Goal: Task Accomplishment & Management: Manage account settings

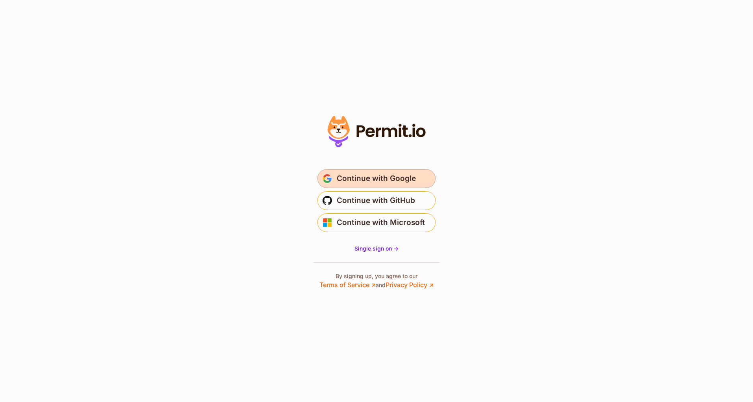
click at [358, 184] on span "Continue with Google" at bounding box center [376, 178] width 79 height 13
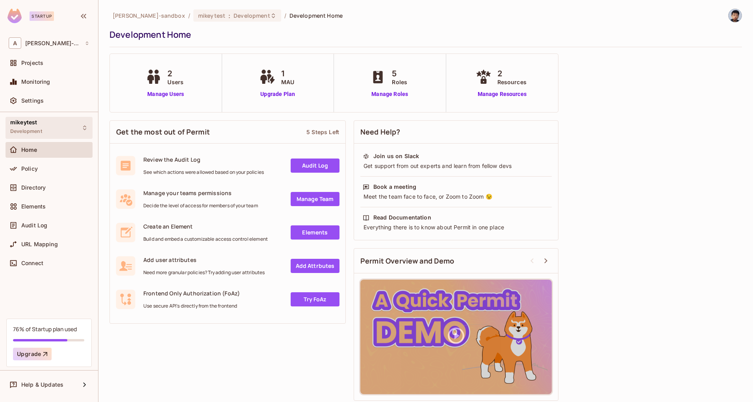
click at [46, 128] on div "mikeytest Development" at bounding box center [49, 128] width 87 height 22
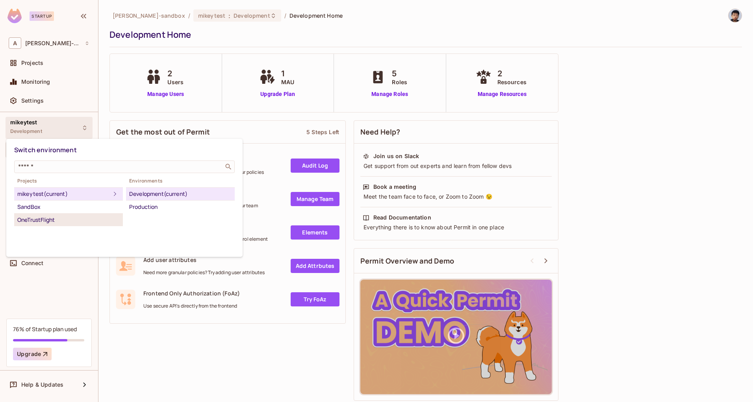
click at [57, 216] on div "OneTrustFlight" at bounding box center [68, 219] width 102 height 9
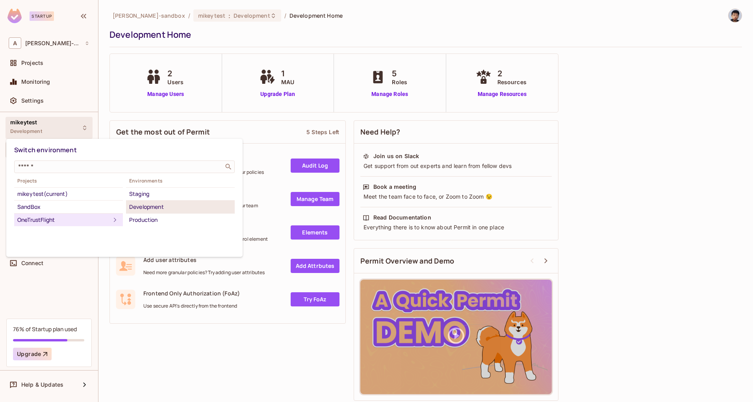
click at [154, 207] on div "Development" at bounding box center [180, 206] width 102 height 9
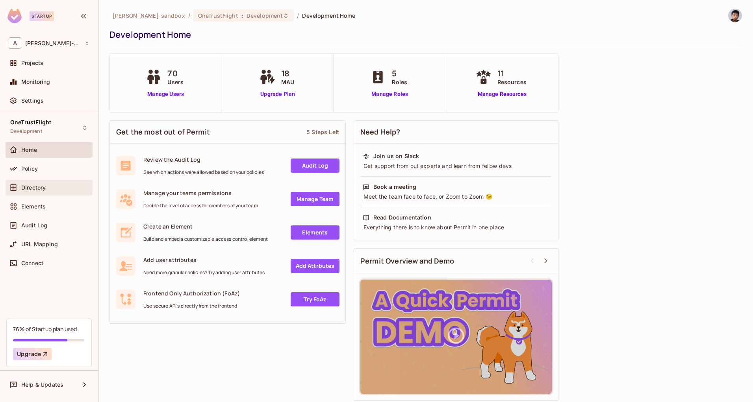
click at [72, 188] on div "Directory" at bounding box center [55, 188] width 68 height 6
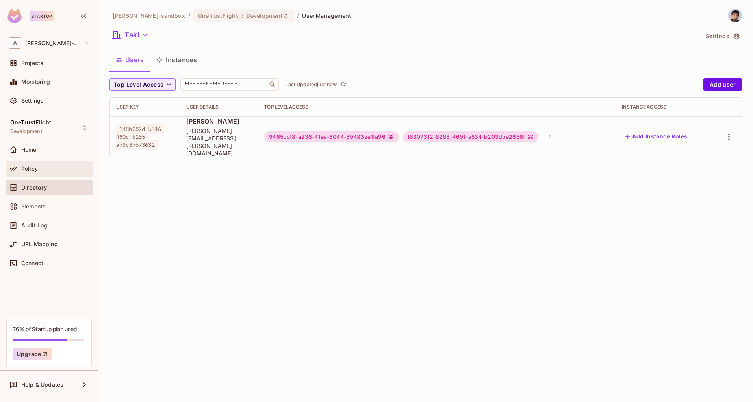
click at [62, 174] on div "Policy" at bounding box center [49, 169] width 87 height 16
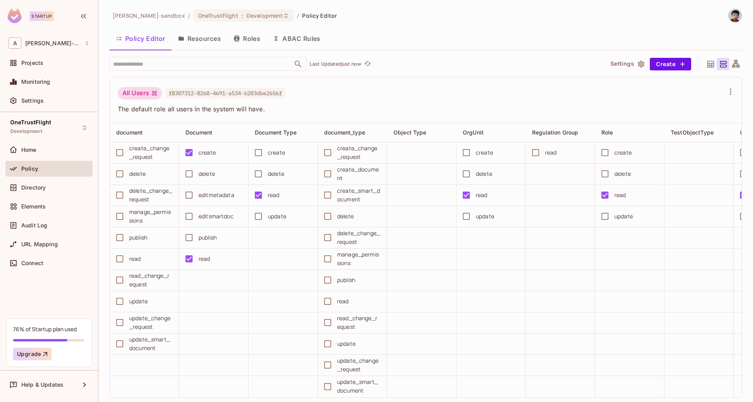
click at [175, 43] on button "Resources" at bounding box center [199, 39] width 55 height 20
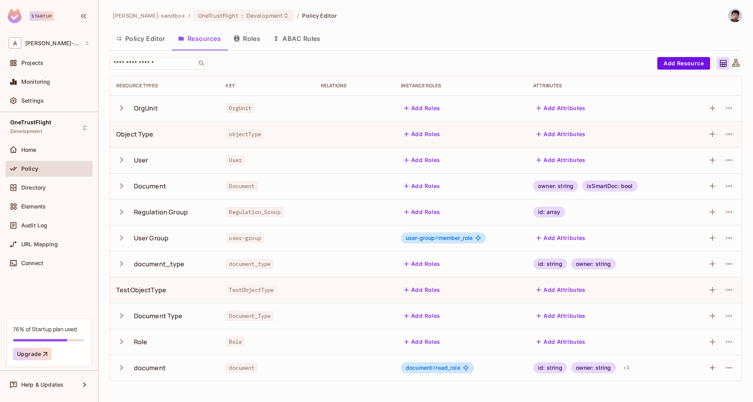
click at [122, 135] on div "Object Type" at bounding box center [134, 134] width 37 height 9
click at [122, 184] on icon "button" at bounding box center [121, 186] width 11 height 11
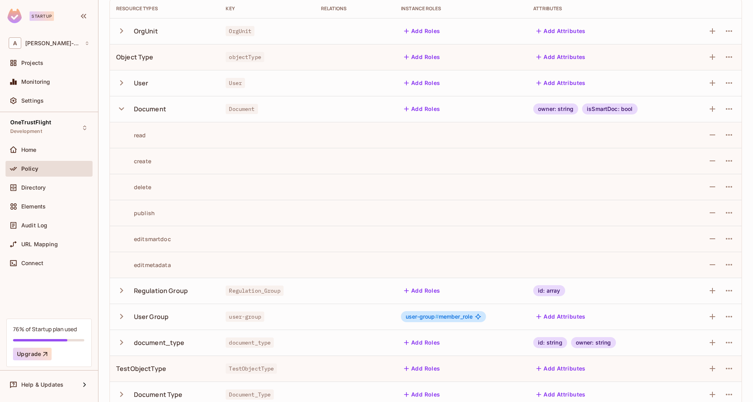
scroll to position [141, 0]
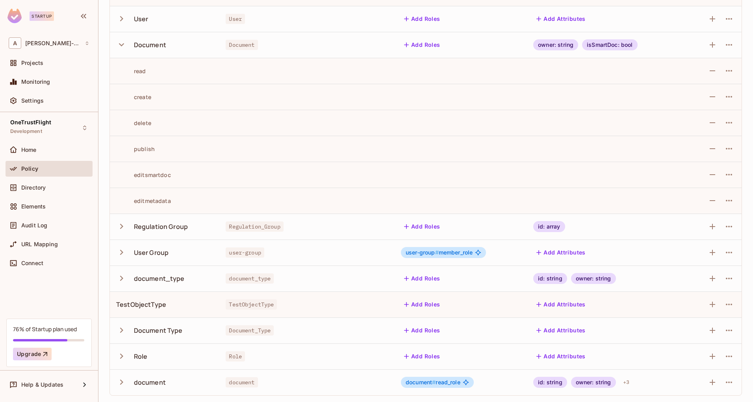
click at [117, 278] on icon "button" at bounding box center [121, 278] width 11 height 11
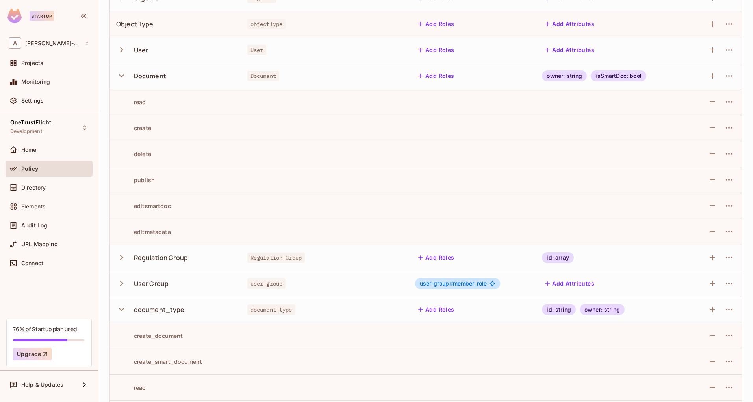
scroll to position [0, 0]
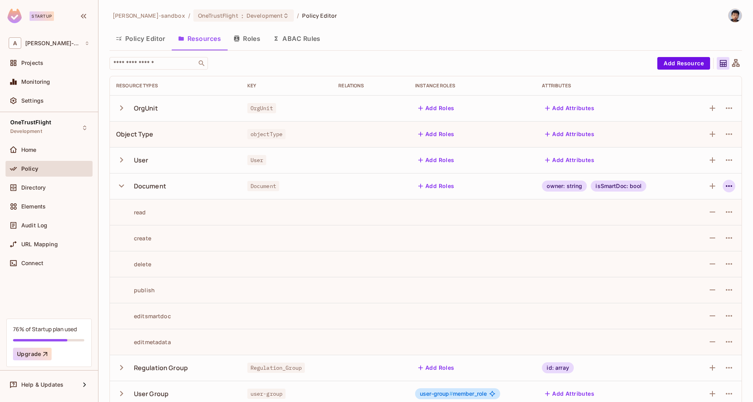
click at [725, 187] on icon "button" at bounding box center [728, 185] width 9 height 9
click at [436, 265] on div at bounding box center [376, 201] width 753 height 402
click at [244, 43] on button "Roles" at bounding box center [246, 39] width 39 height 20
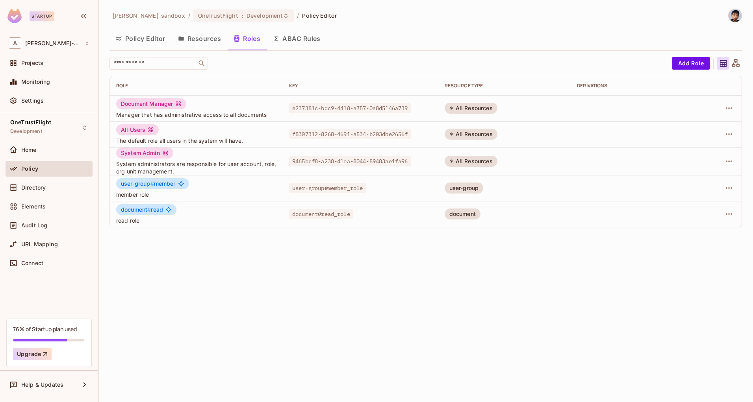
click at [199, 35] on button "Resources" at bounding box center [199, 39] width 55 height 20
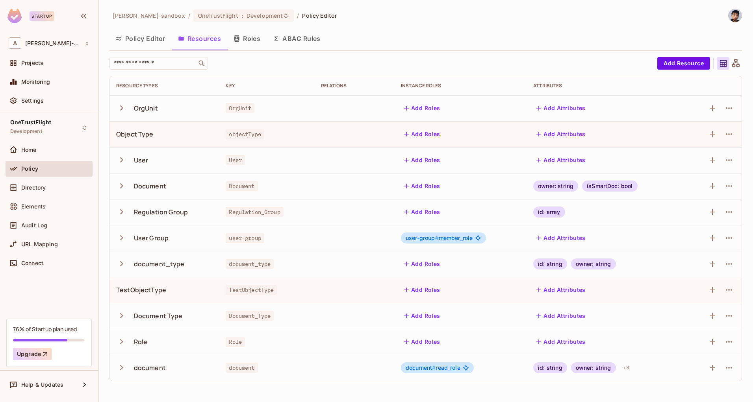
click at [122, 111] on icon "button" at bounding box center [121, 108] width 11 height 11
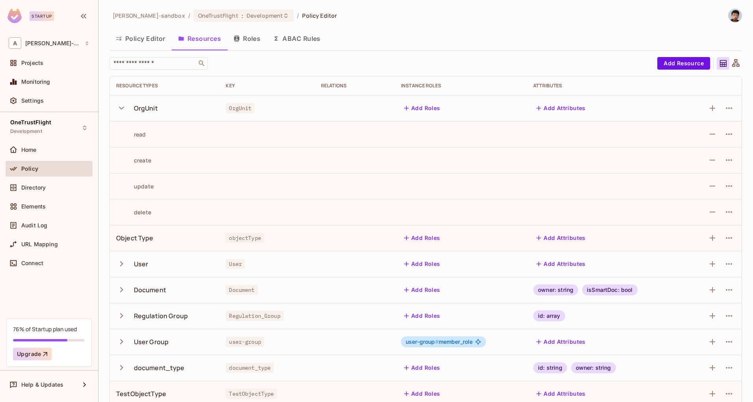
click at [123, 109] on icon "button" at bounding box center [121, 108] width 11 height 11
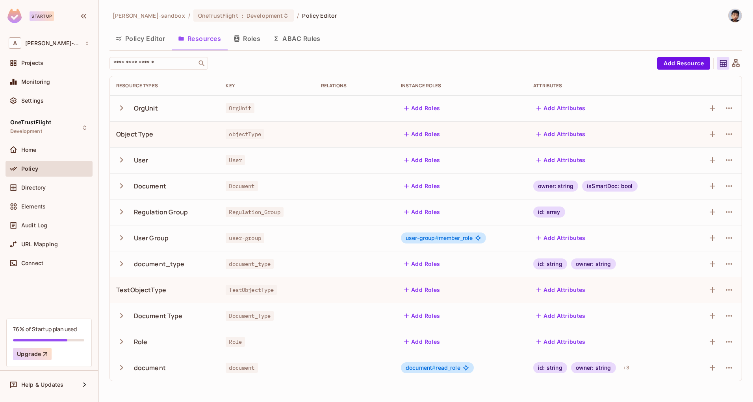
click at [114, 259] on td "document_type" at bounding box center [164, 264] width 109 height 26
click at [118, 232] on button "button" at bounding box center [123, 237] width 14 height 17
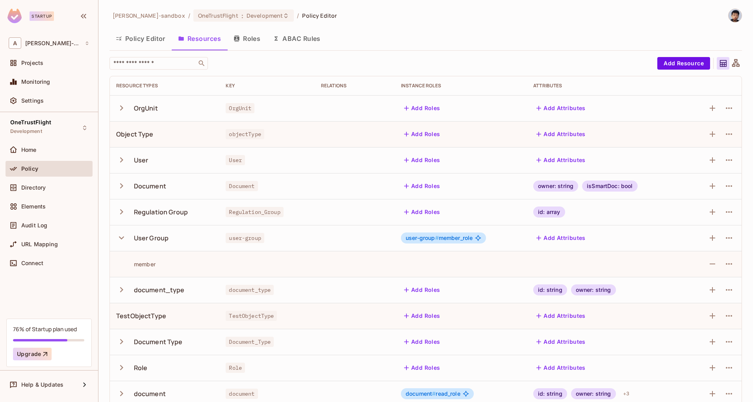
scroll to position [11, 0]
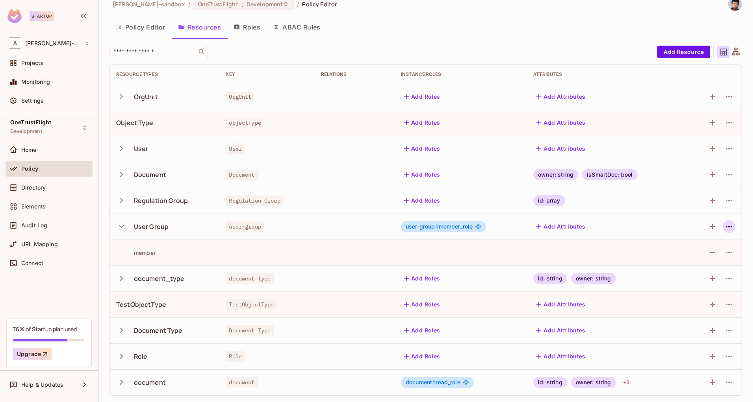
click at [724, 225] on icon "button" at bounding box center [728, 226] width 9 height 9
click at [703, 260] on div "Edit Resource" at bounding box center [688, 258] width 37 height 8
click at [724, 228] on icon "button" at bounding box center [728, 226] width 9 height 9
click at [707, 253] on span "Edit Resource" at bounding box center [689, 258] width 42 height 13
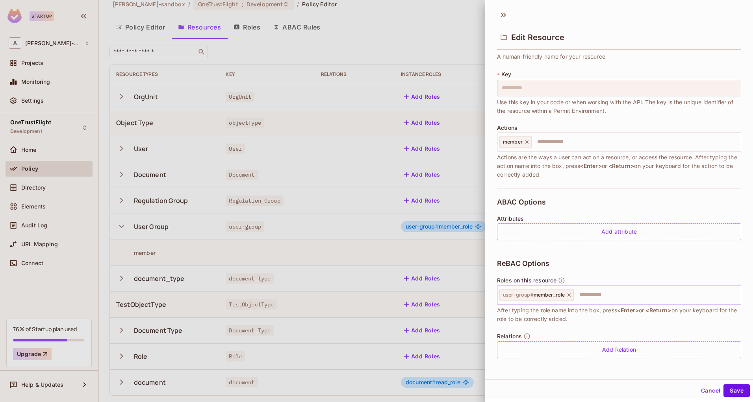
scroll to position [1, 0]
click at [701, 393] on button "Cancel" at bounding box center [710, 389] width 26 height 13
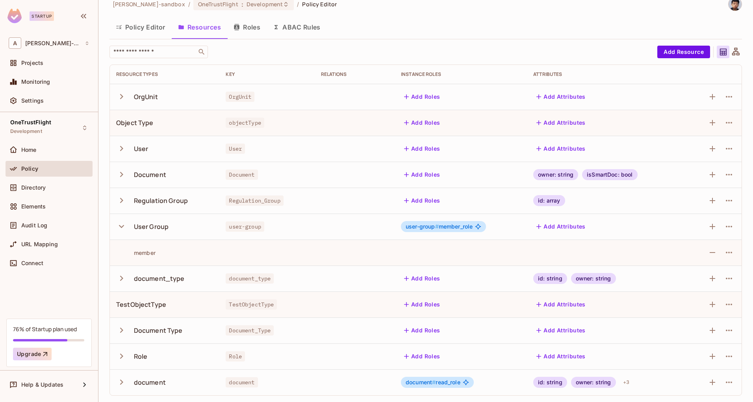
click at [247, 35] on button "Roles" at bounding box center [246, 27] width 39 height 20
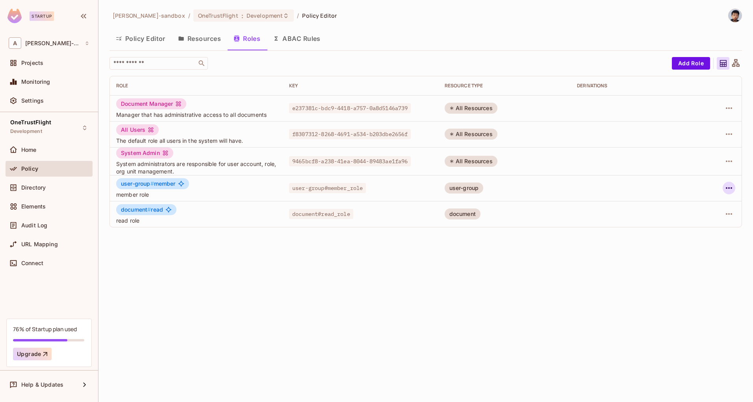
click at [727, 191] on icon "button" at bounding box center [728, 187] width 9 height 9
click at [683, 225] on div "Edit Attributes" at bounding box center [701, 224] width 39 height 8
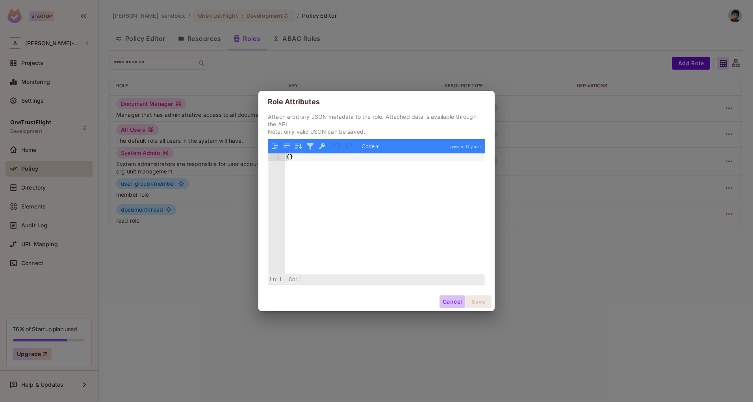
click at [454, 304] on button "Cancel" at bounding box center [452, 302] width 26 height 13
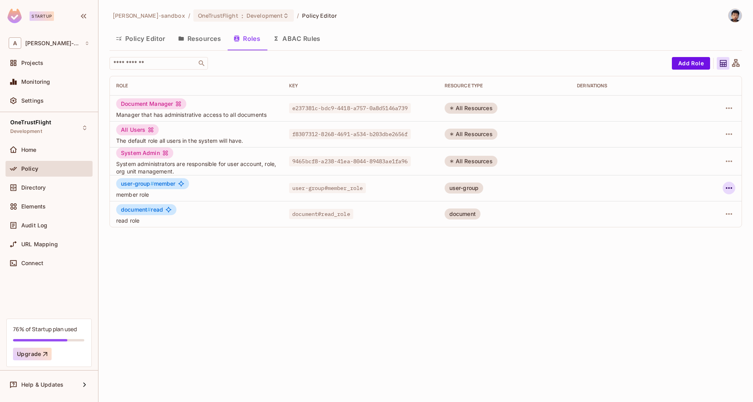
click at [727, 187] on icon "button" at bounding box center [728, 187] width 9 height 9
click at [710, 203] on li "Edit Role" at bounding box center [695, 206] width 70 height 17
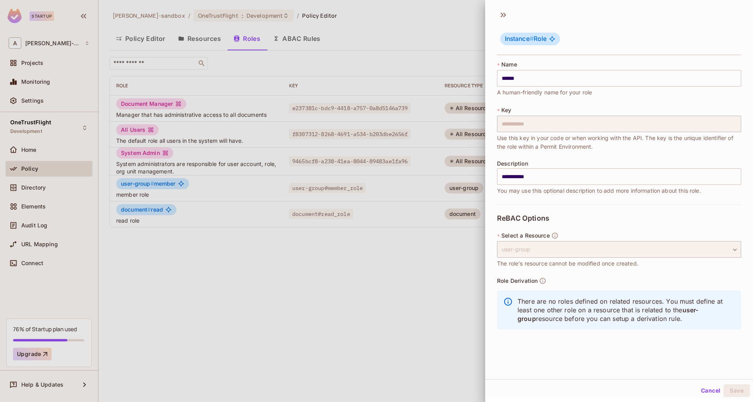
click at [704, 390] on button "Cancel" at bounding box center [710, 391] width 26 height 13
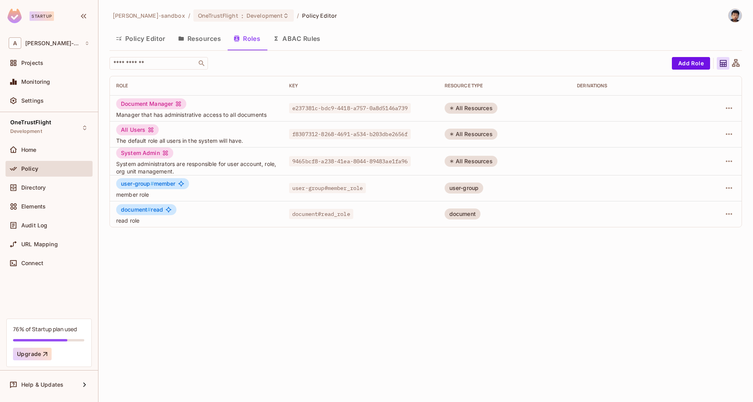
click at [733, 63] on icon at bounding box center [736, 64] width 10 height 10
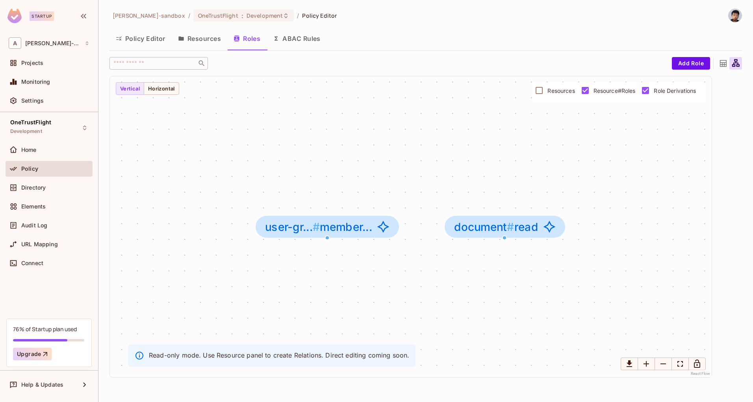
click at [719, 65] on icon at bounding box center [723, 64] width 10 height 10
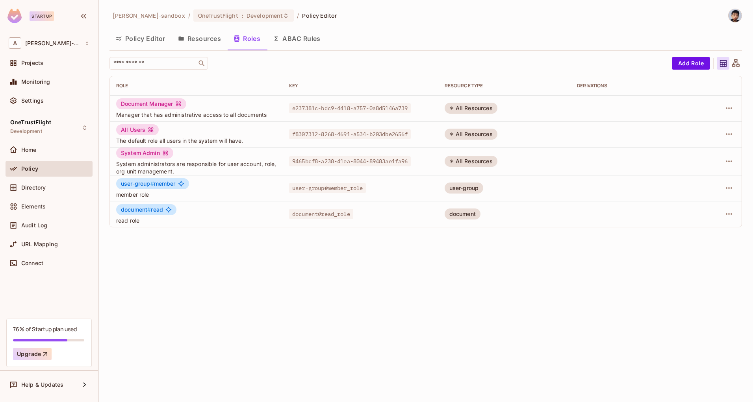
click at [290, 30] on button "ABAC Rules" at bounding box center [296, 39] width 60 height 20
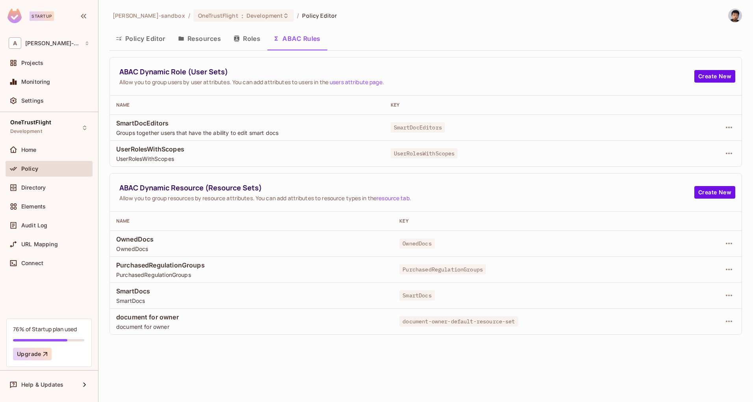
click at [136, 37] on button "Policy Editor" at bounding box center [140, 39] width 62 height 20
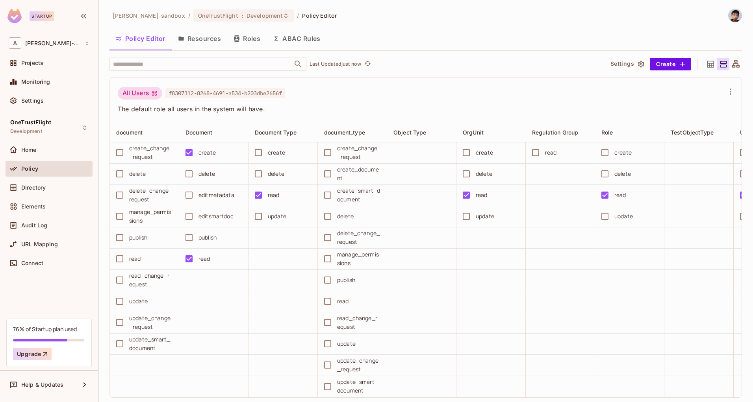
click at [707, 63] on icon at bounding box center [710, 64] width 7 height 7
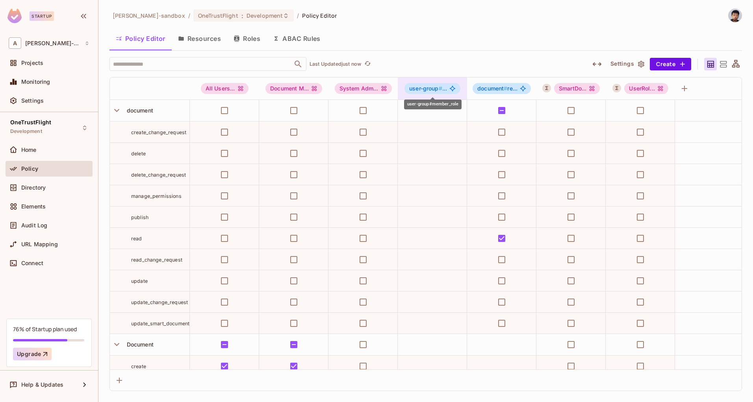
click at [436, 91] on span "user-group #" at bounding box center [425, 88] width 33 height 7
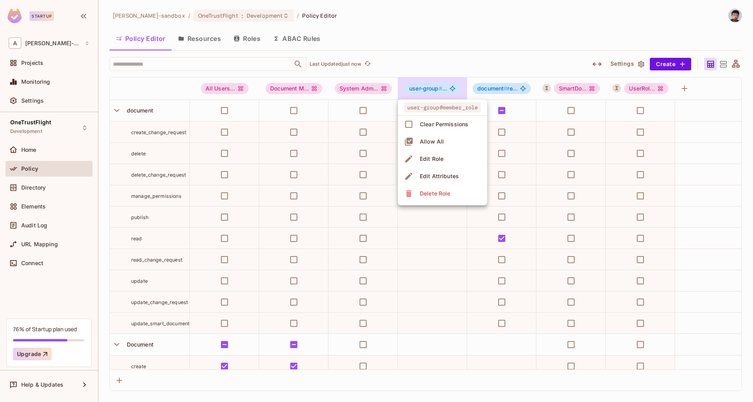
click at [413, 36] on div at bounding box center [376, 201] width 753 height 402
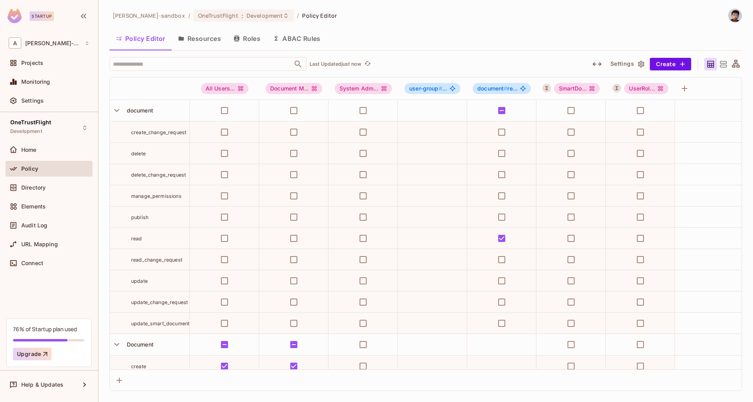
click at [628, 60] on button "Settings" at bounding box center [626, 64] width 39 height 13
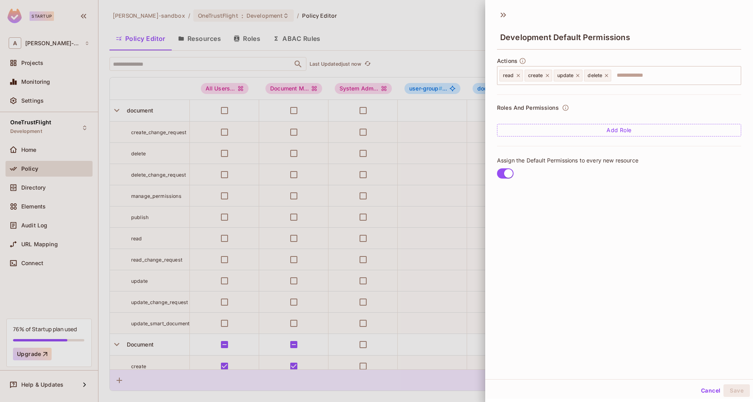
click at [709, 389] on button "Cancel" at bounding box center [710, 391] width 26 height 13
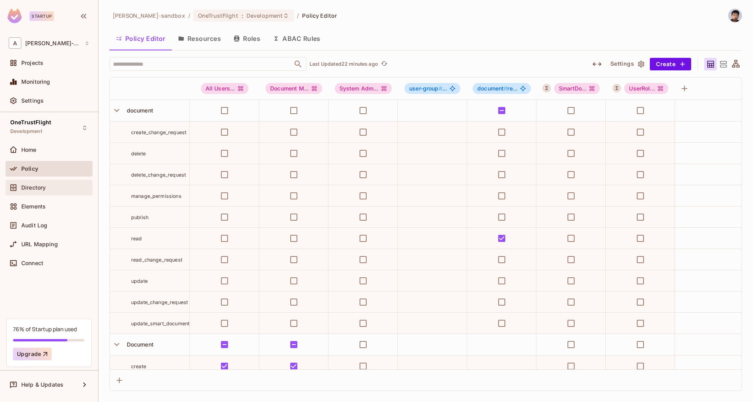
click at [42, 193] on div "Directory" at bounding box center [49, 188] width 87 height 16
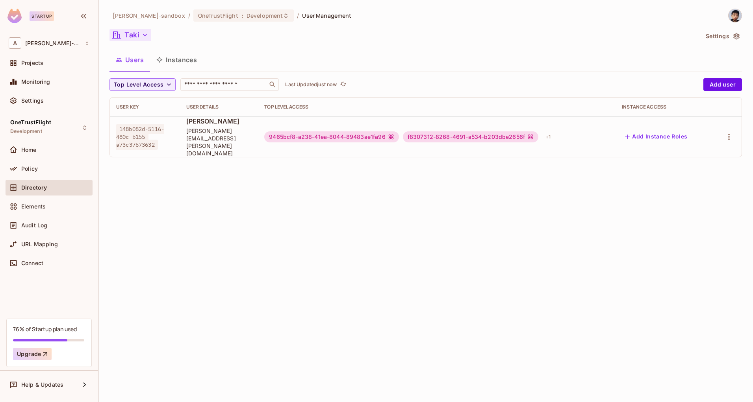
click at [146, 34] on icon "button" at bounding box center [145, 35] width 4 height 2
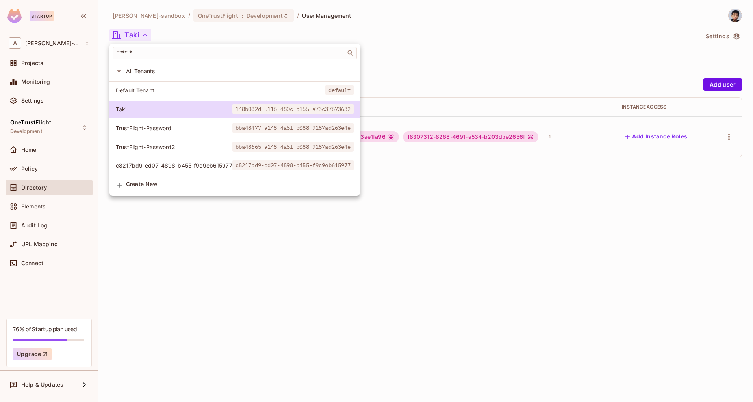
scroll to position [2, 0]
click at [176, 162] on span "c8217bd9-ed07-4898-b455-f9c9eb615977" at bounding box center [174, 165] width 117 height 7
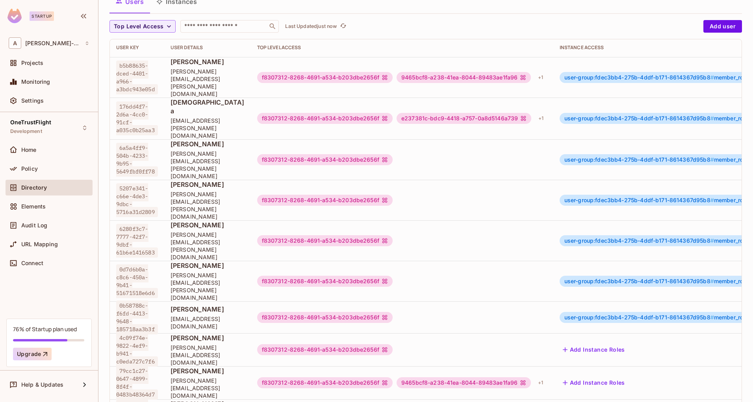
scroll to position [242, 0]
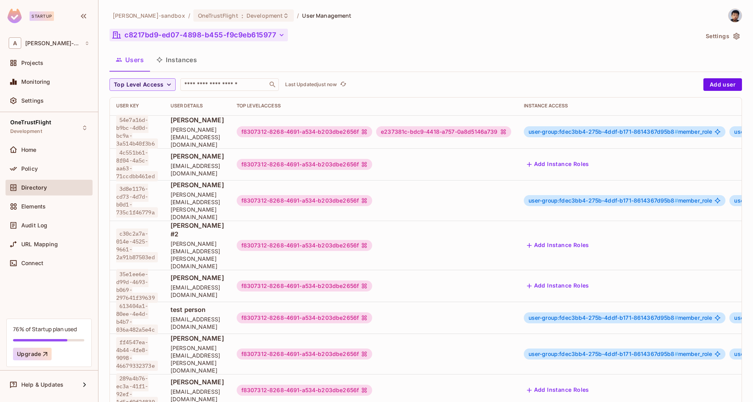
scroll to position [83, 0]
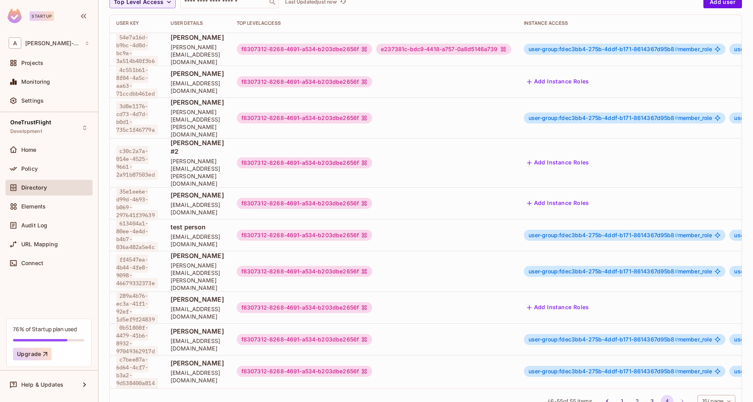
click at [674, 395] on li "pagination navigation" at bounding box center [681, 401] width 15 height 13
click at [616, 395] on button "1" at bounding box center [622, 401] width 13 height 13
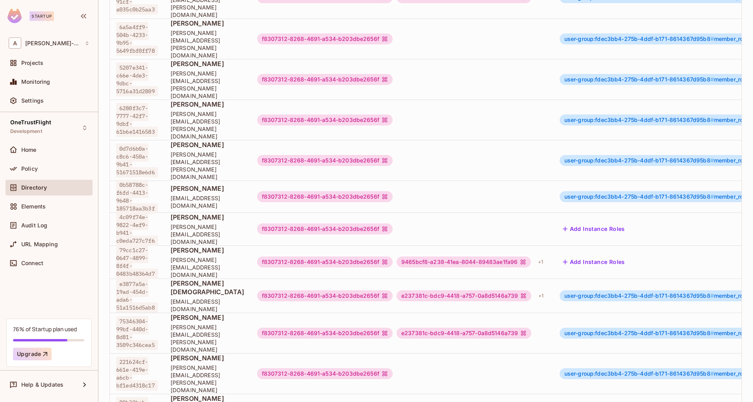
scroll to position [242, 0]
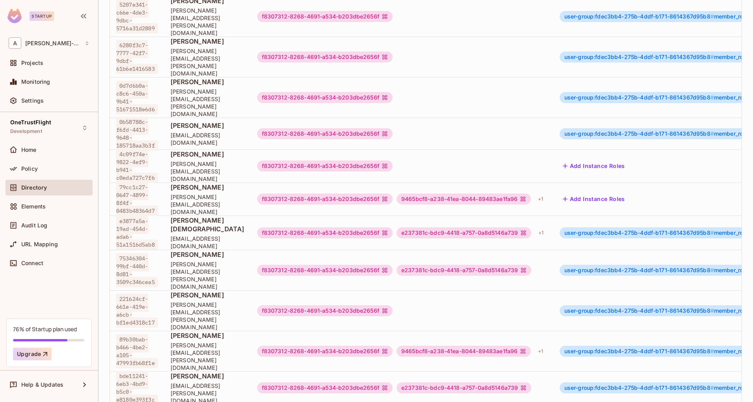
click at [193, 216] on span "Artem Jeman" at bounding box center [207, 224] width 74 height 17
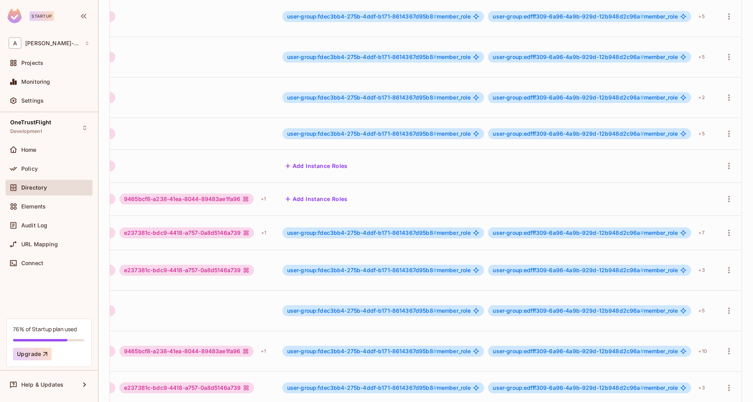
scroll to position [1, 314]
click at [403, 229] on span "user-group:fdec3bb4-275b-4ddf-b171-8614367d95b8 #" at bounding box center [362, 232] width 150 height 7
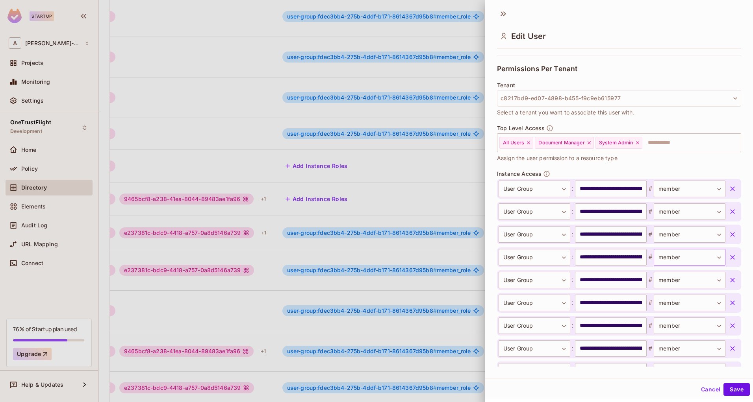
scroll to position [222, 0]
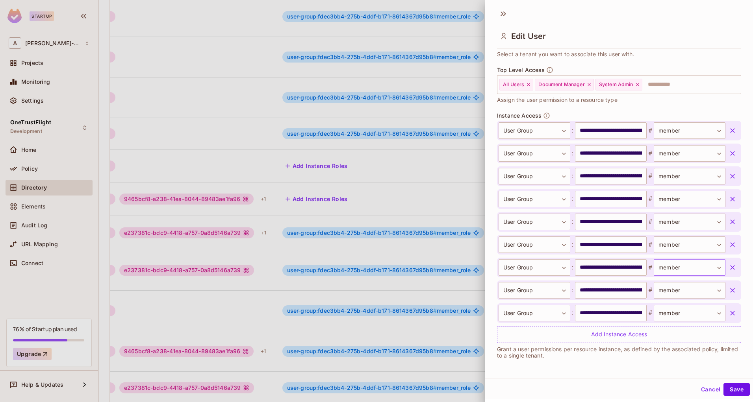
click at [700, 267] on body "Startup A alex-trustflight-sandbox Projects Monitoring Settings OneTrustFlight …" at bounding box center [376, 201] width 753 height 402
click at [700, 267] on div at bounding box center [376, 201] width 753 height 402
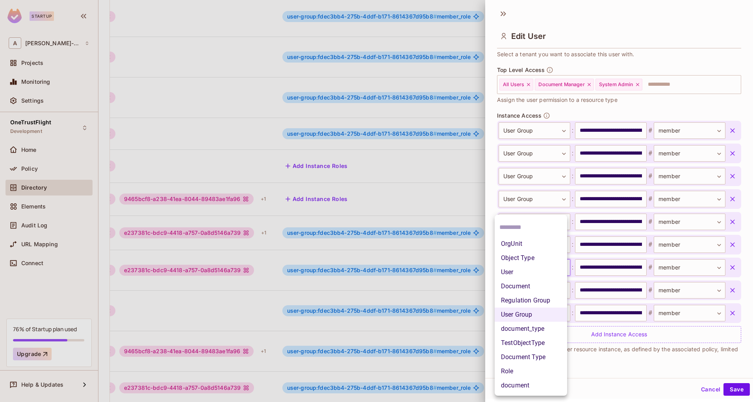
click at [514, 265] on body "Startup A alex-trustflight-sandbox Projects Monitoring Settings OneTrustFlight …" at bounding box center [376, 201] width 753 height 402
click at [636, 384] on div at bounding box center [376, 201] width 753 height 402
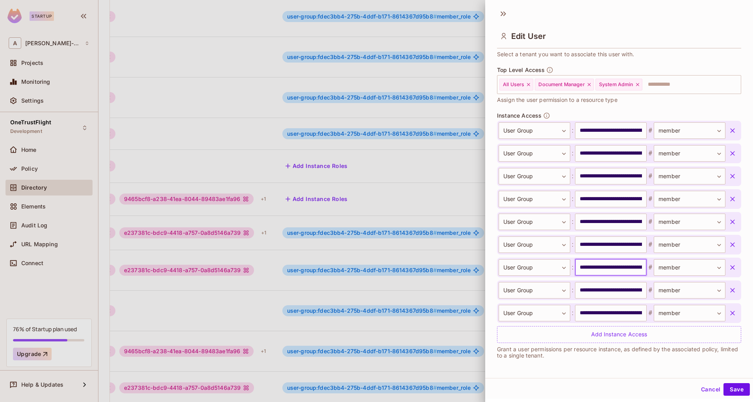
click at [603, 269] on input "**********" at bounding box center [611, 267] width 72 height 17
